Goal: Transaction & Acquisition: Purchase product/service

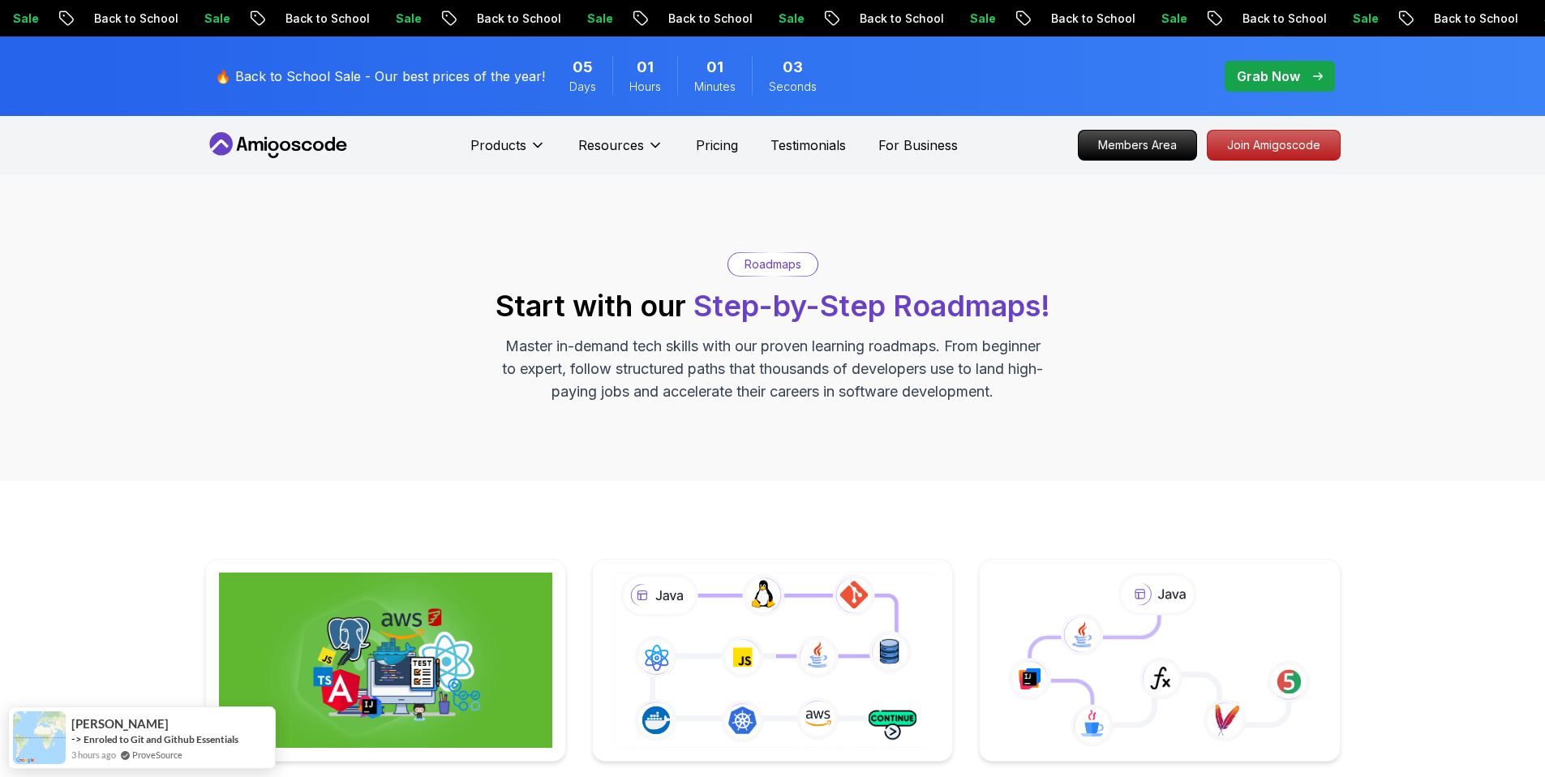
click at [1238, 63] on span "pre-order" at bounding box center [1280, 76] width 110 height 31
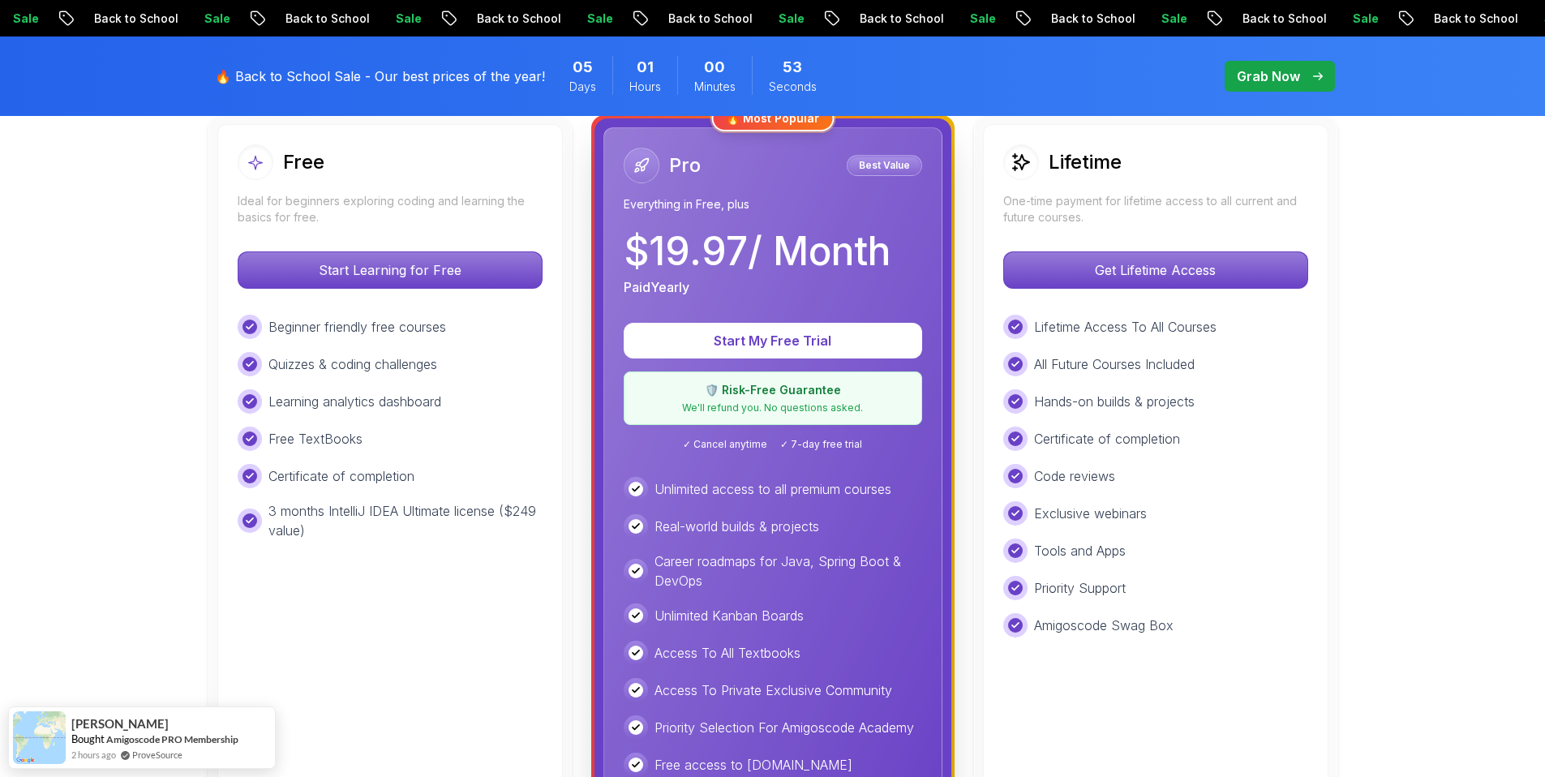
scroll to position [479, 0]
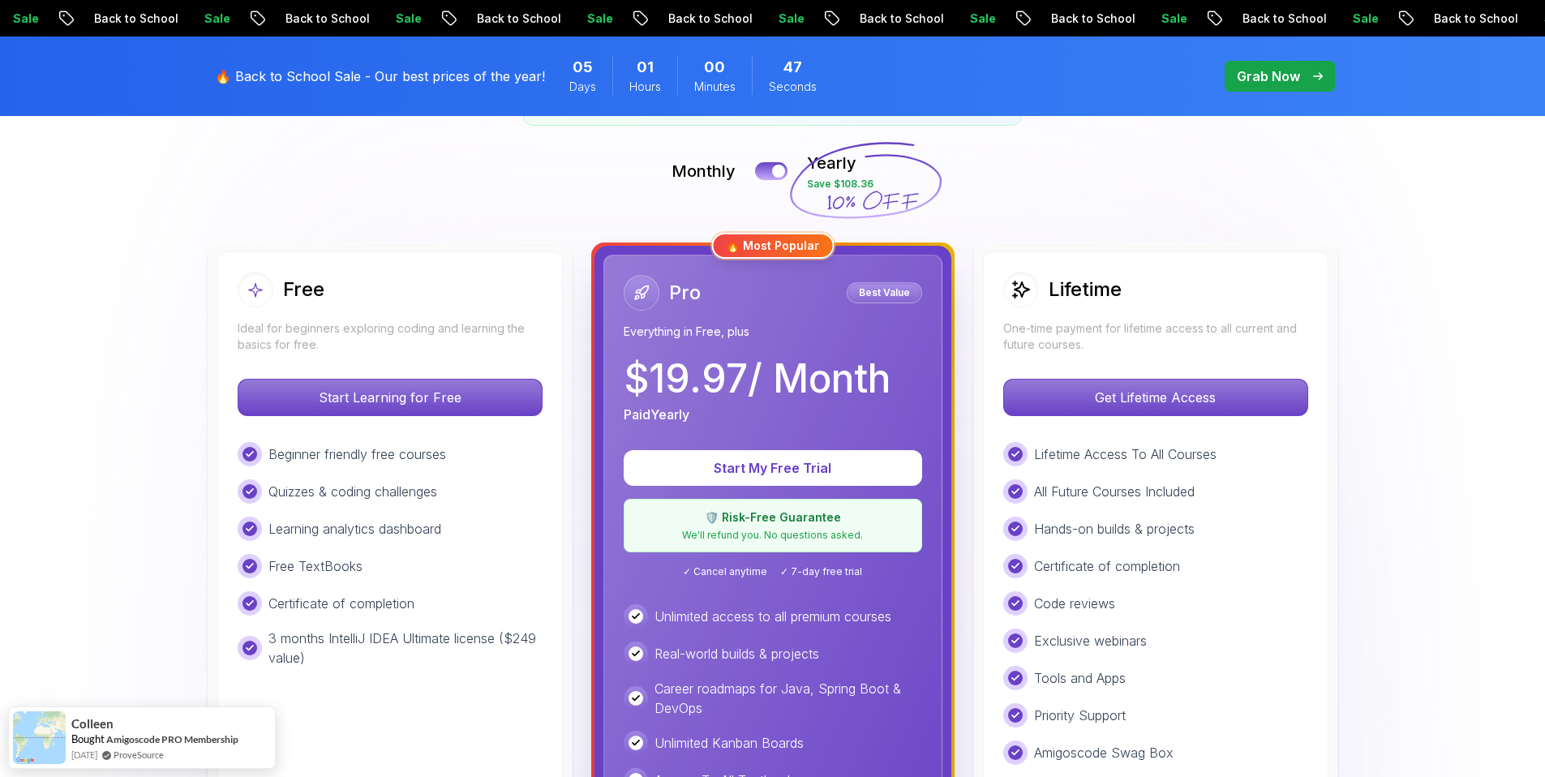
scroll to position [326, 0]
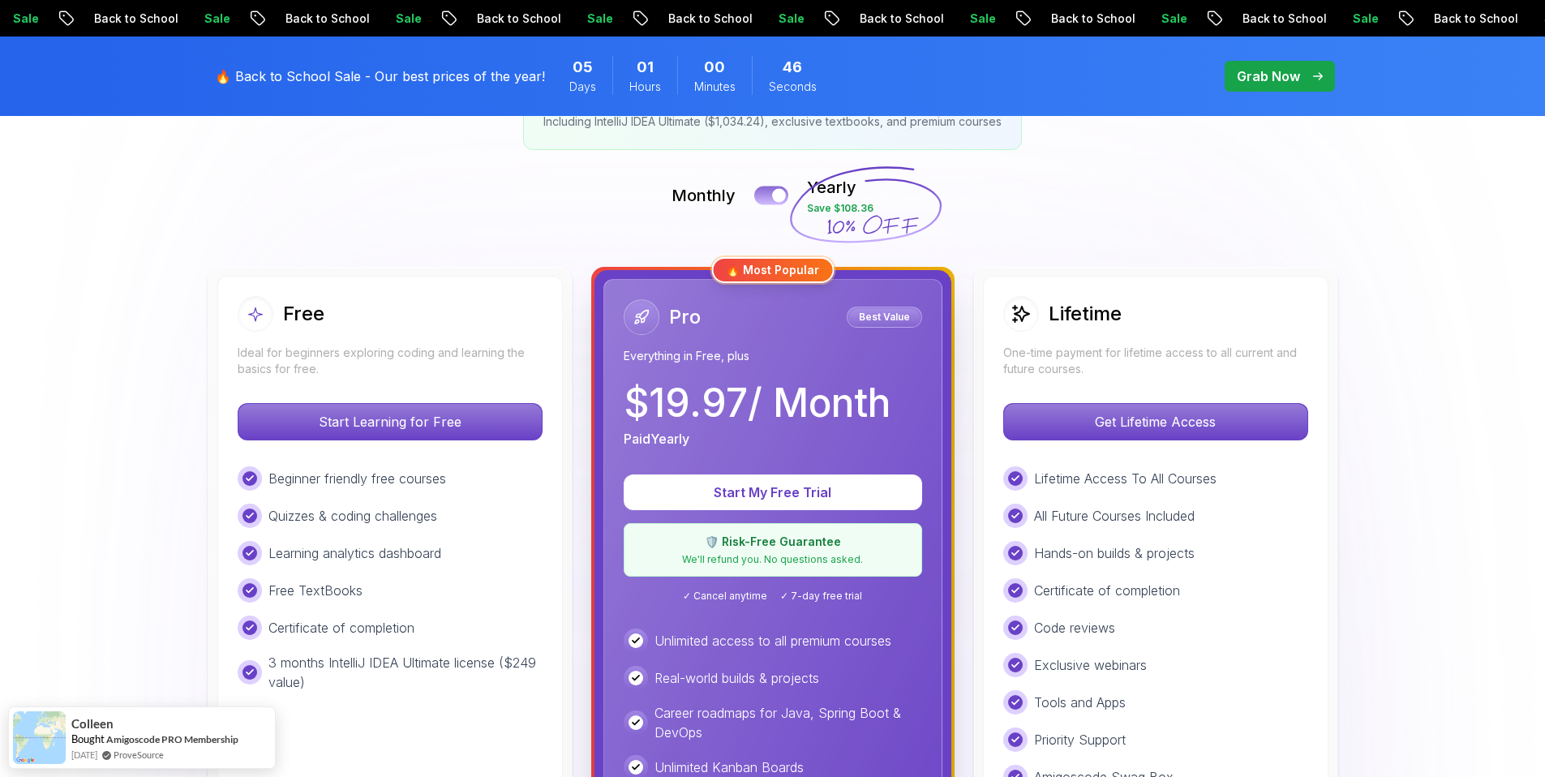
click at [774, 191] on div at bounding box center [779, 196] width 14 height 14
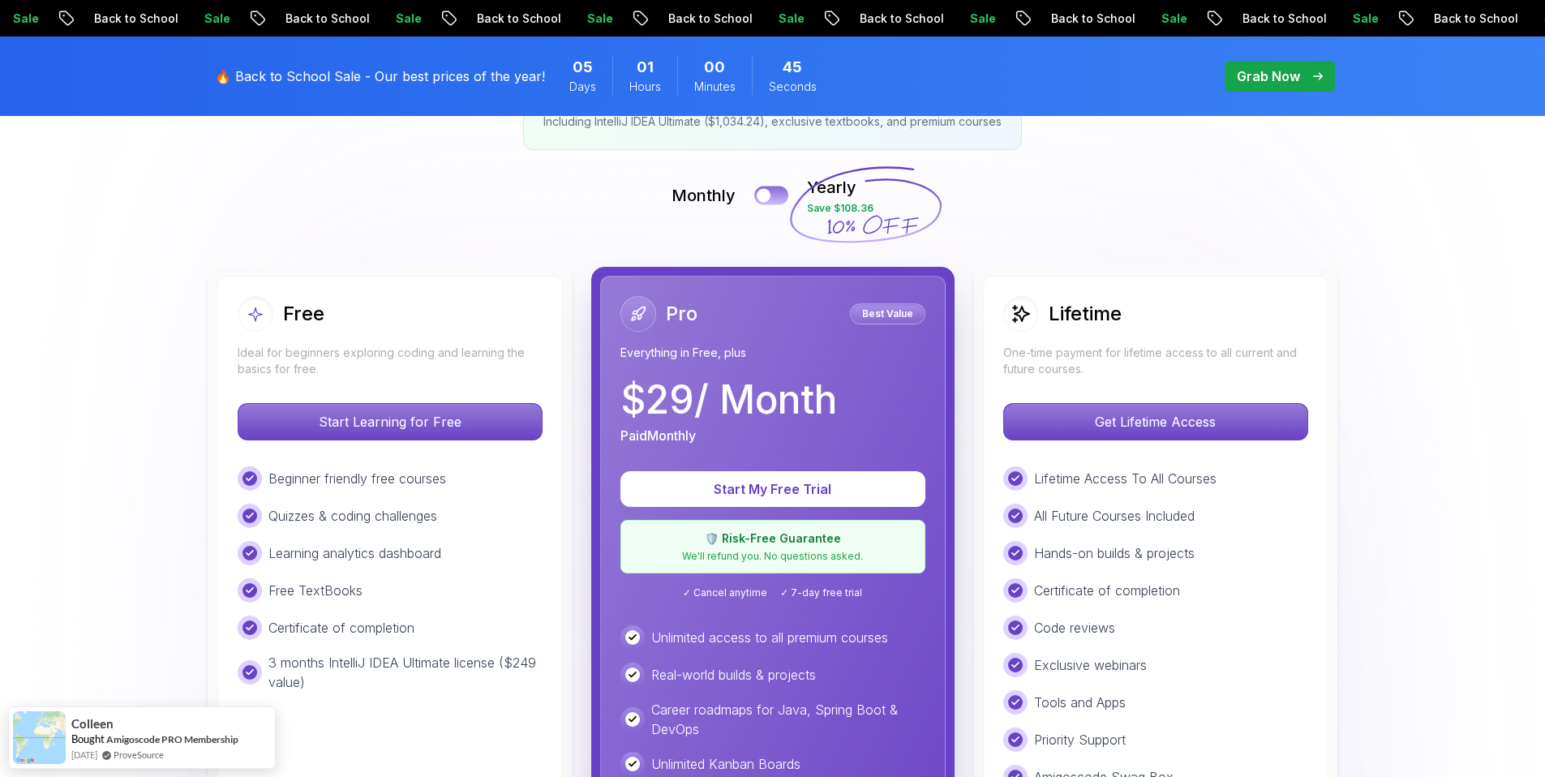
click at [774, 191] on button at bounding box center [771, 195] width 34 height 19
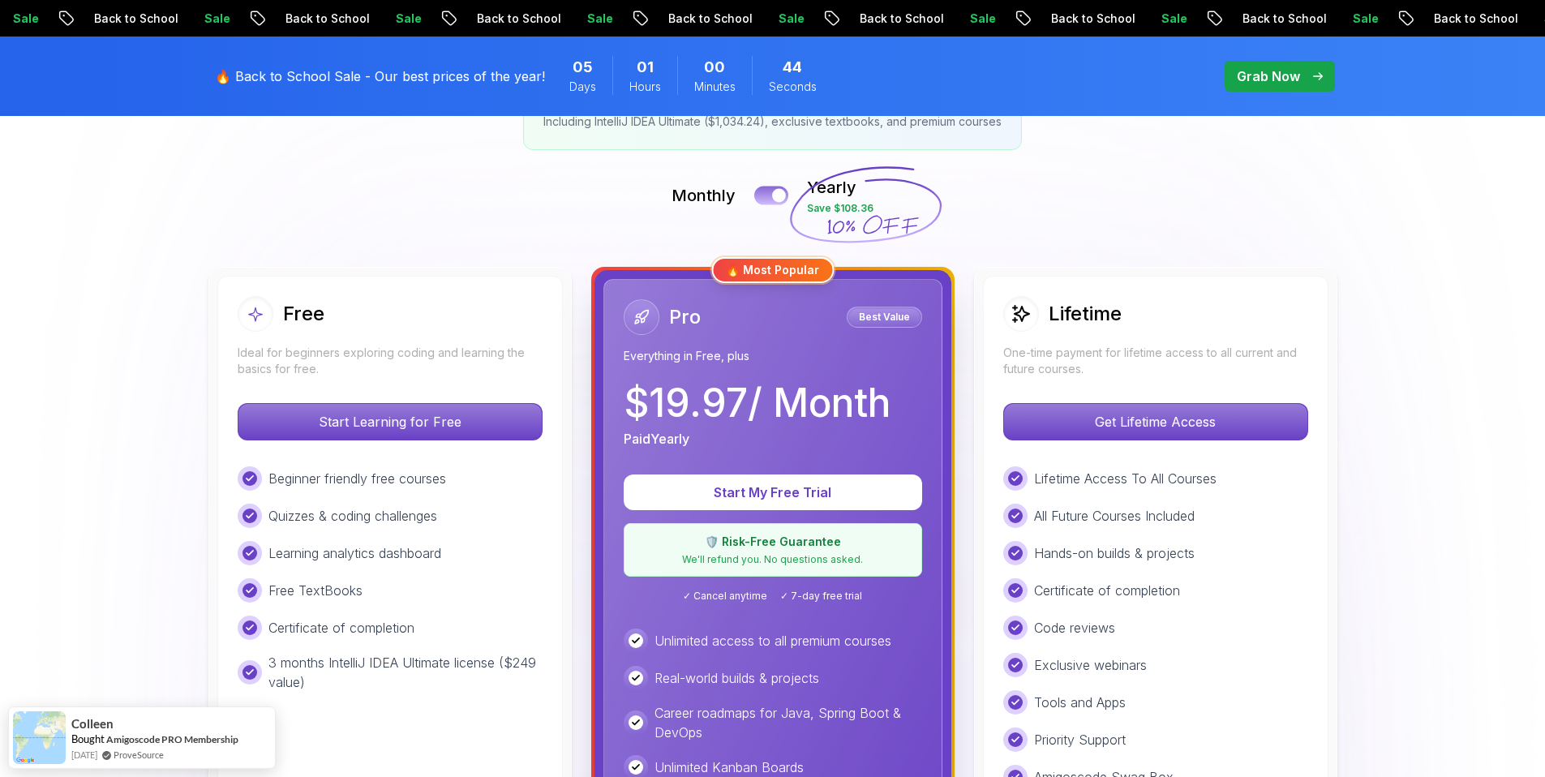
click at [774, 191] on div at bounding box center [779, 196] width 14 height 14
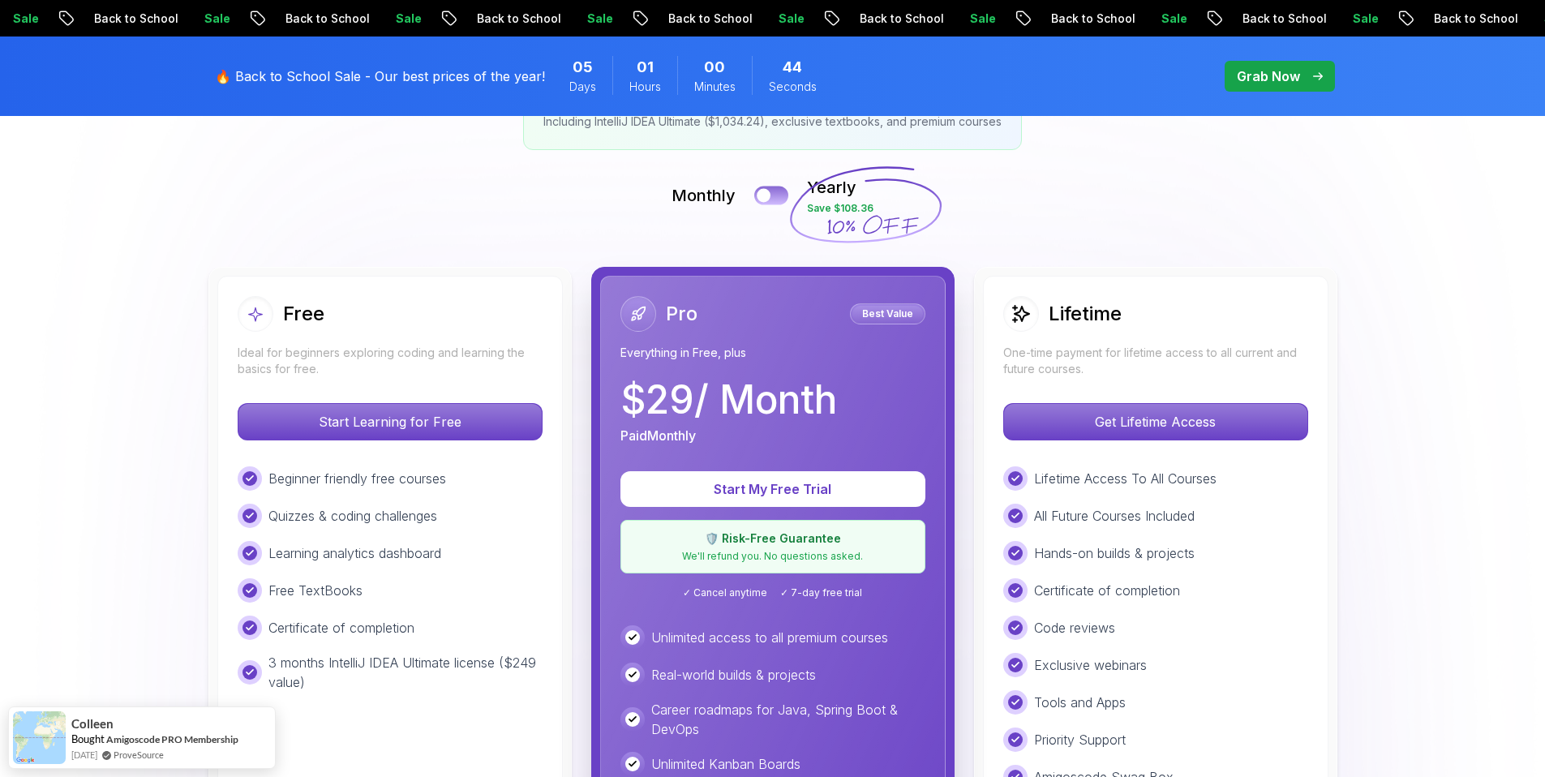
click at [774, 191] on button at bounding box center [771, 195] width 34 height 19
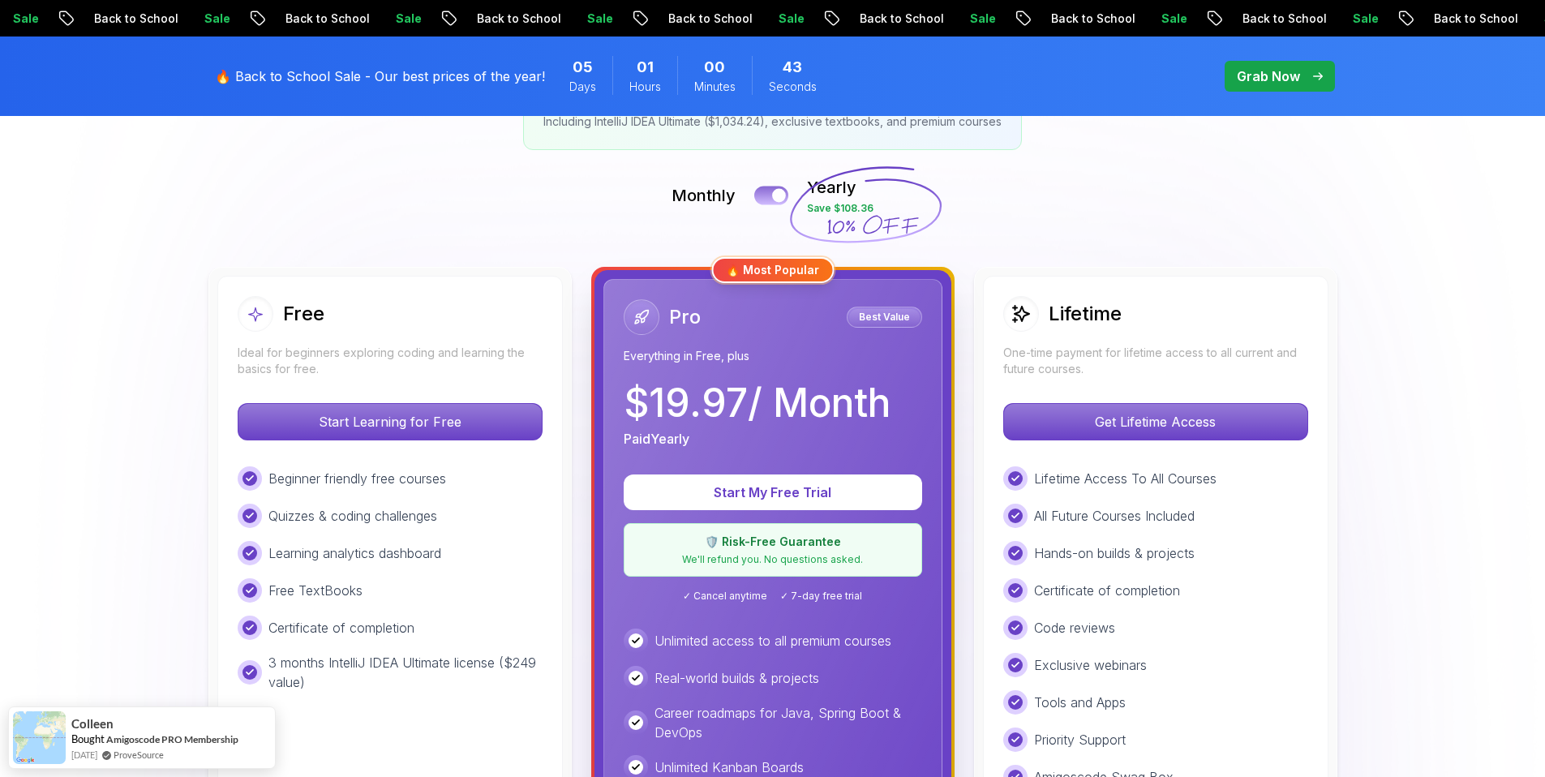
click at [774, 191] on div at bounding box center [779, 196] width 14 height 14
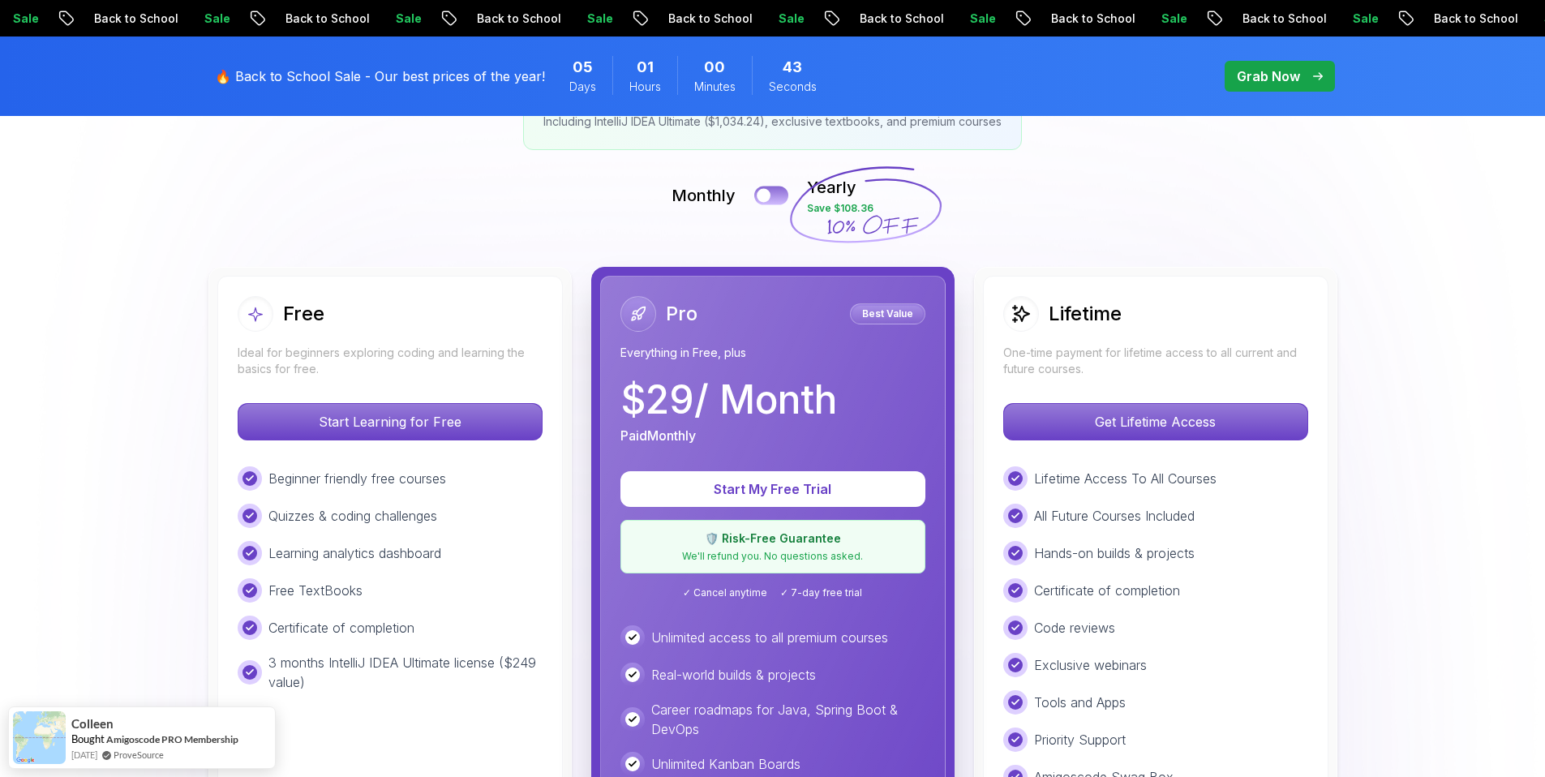
click at [774, 191] on button at bounding box center [771, 195] width 34 height 19
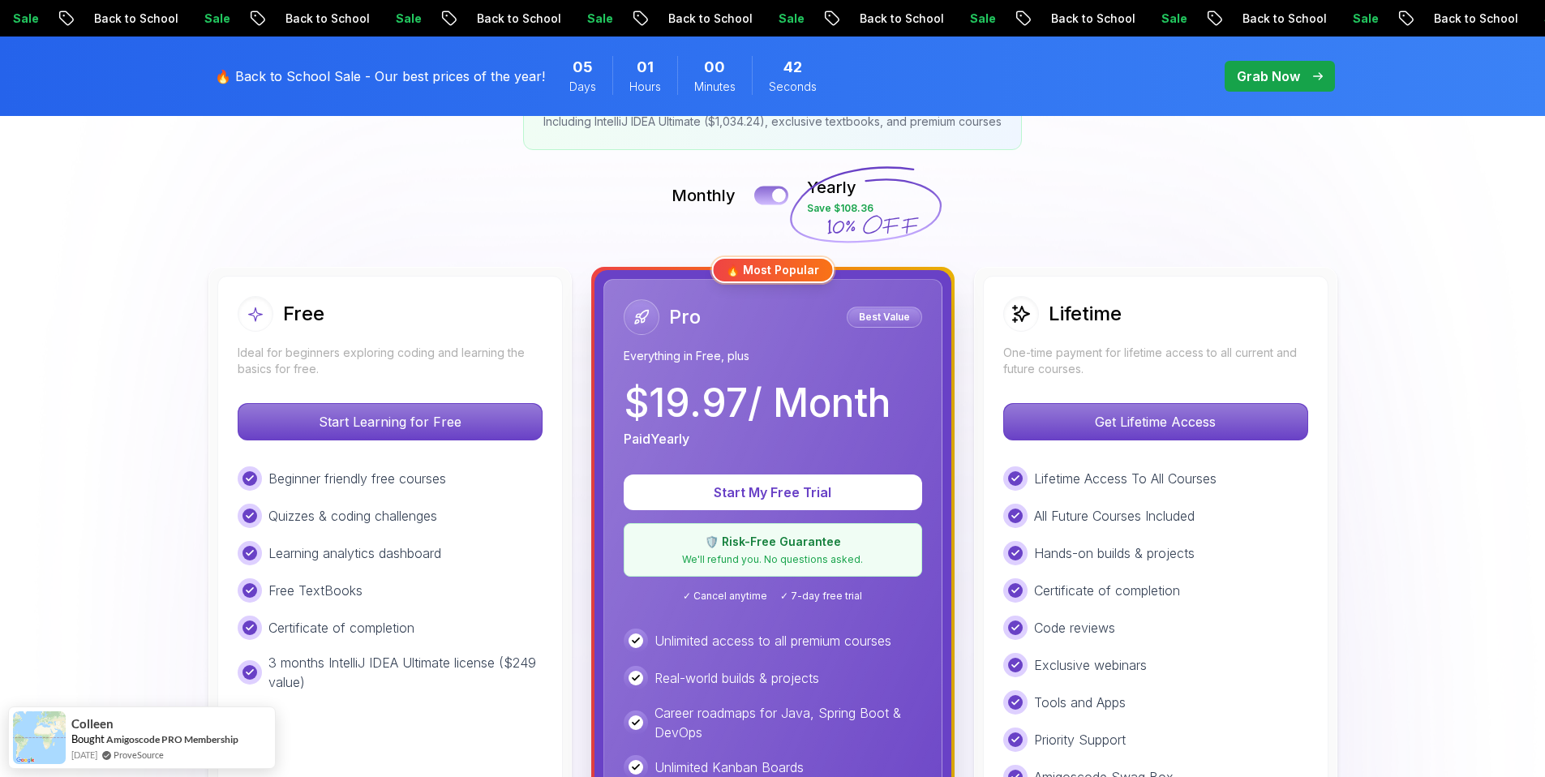
click at [774, 191] on div at bounding box center [779, 196] width 14 height 14
